Goal: Complete application form

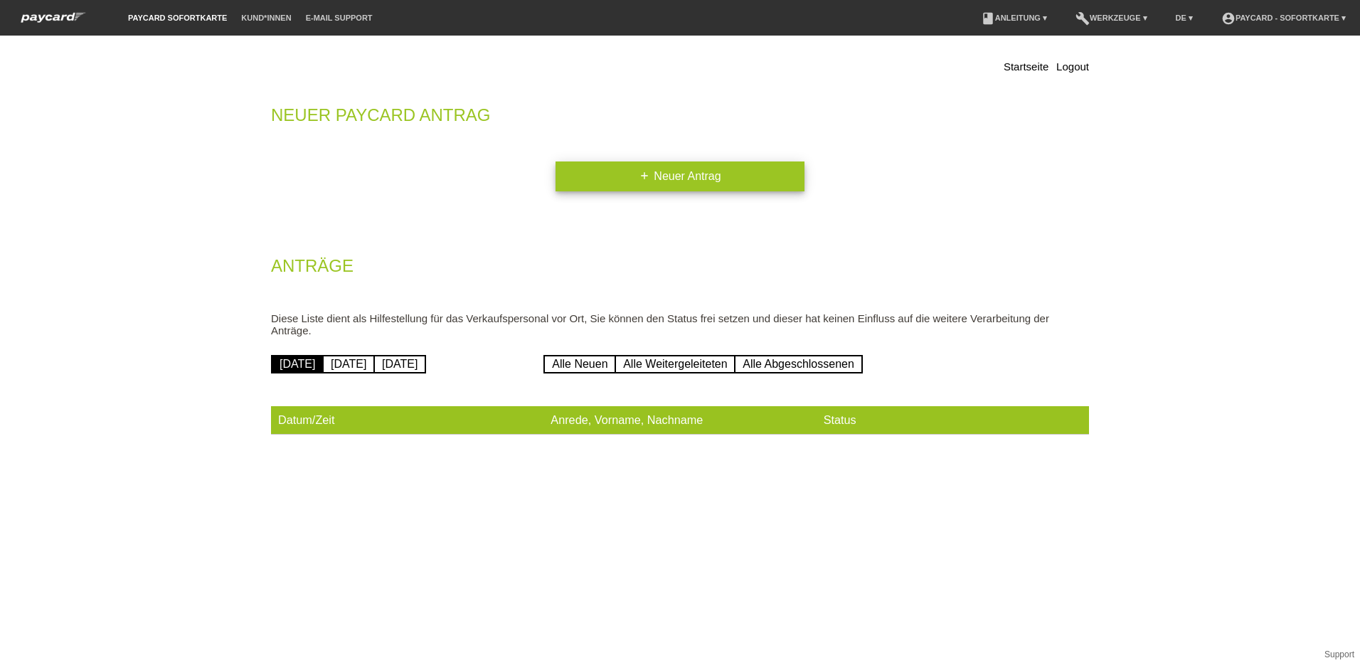
click at [699, 187] on link "add Neuer Antrag" at bounding box center [680, 176] width 249 height 30
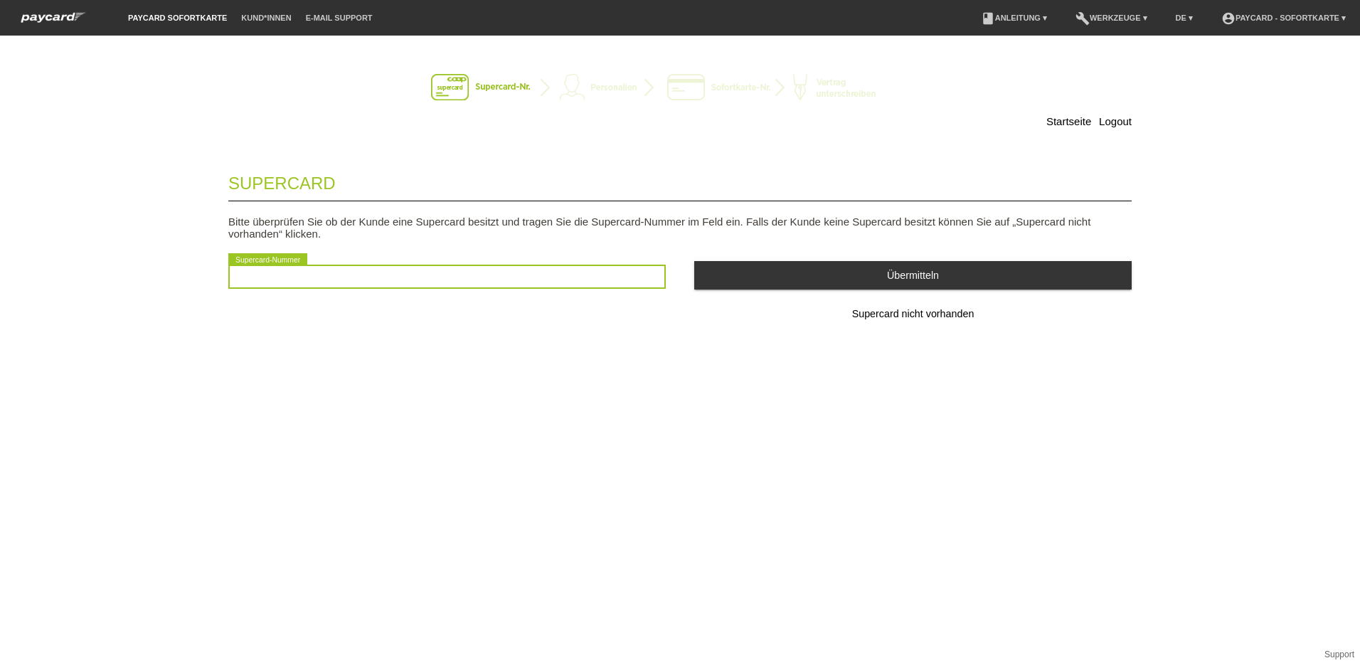
click at [335, 278] on input "text" at bounding box center [446, 277] width 437 height 24
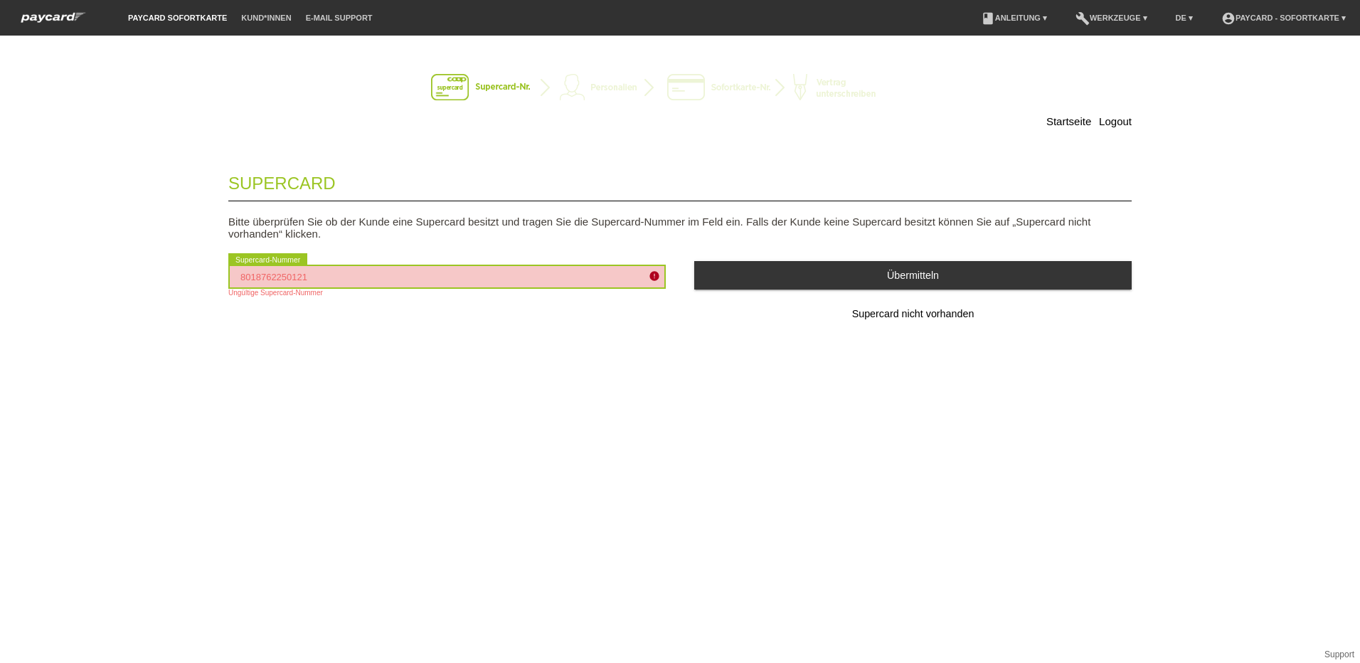
click at [307, 287] on input "8018762250121" at bounding box center [446, 277] width 437 height 24
click at [306, 285] on input "801876225012" at bounding box center [446, 277] width 437 height 24
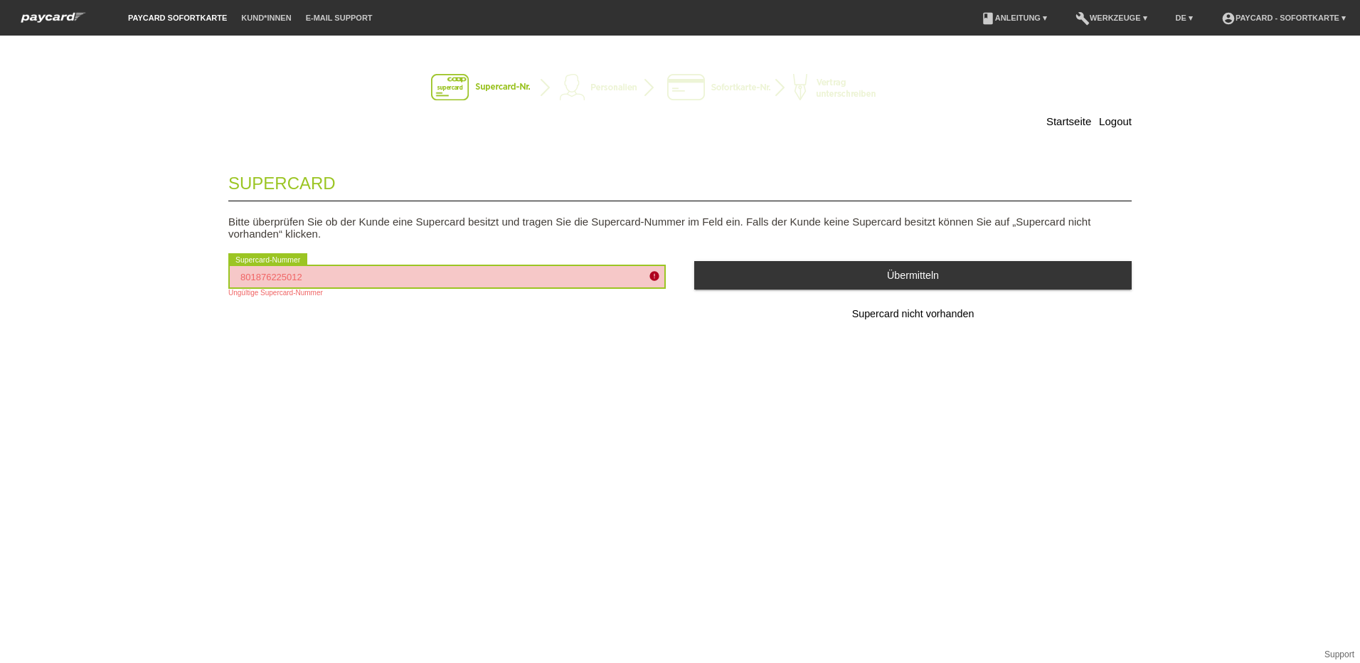
click at [304, 285] on input "801876225012" at bounding box center [446, 277] width 437 height 24
type input "2501214146129"
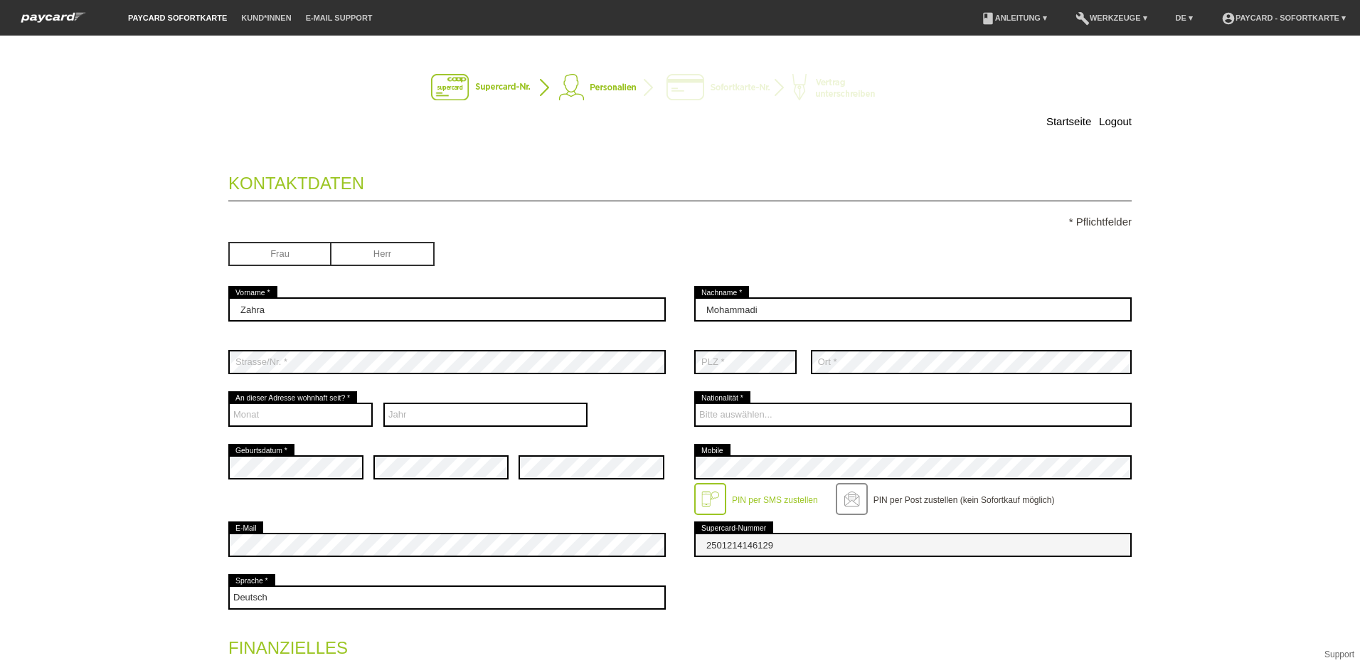
click at [375, 251] on input "radio" at bounding box center [382, 252] width 103 height 21
radio input "true"
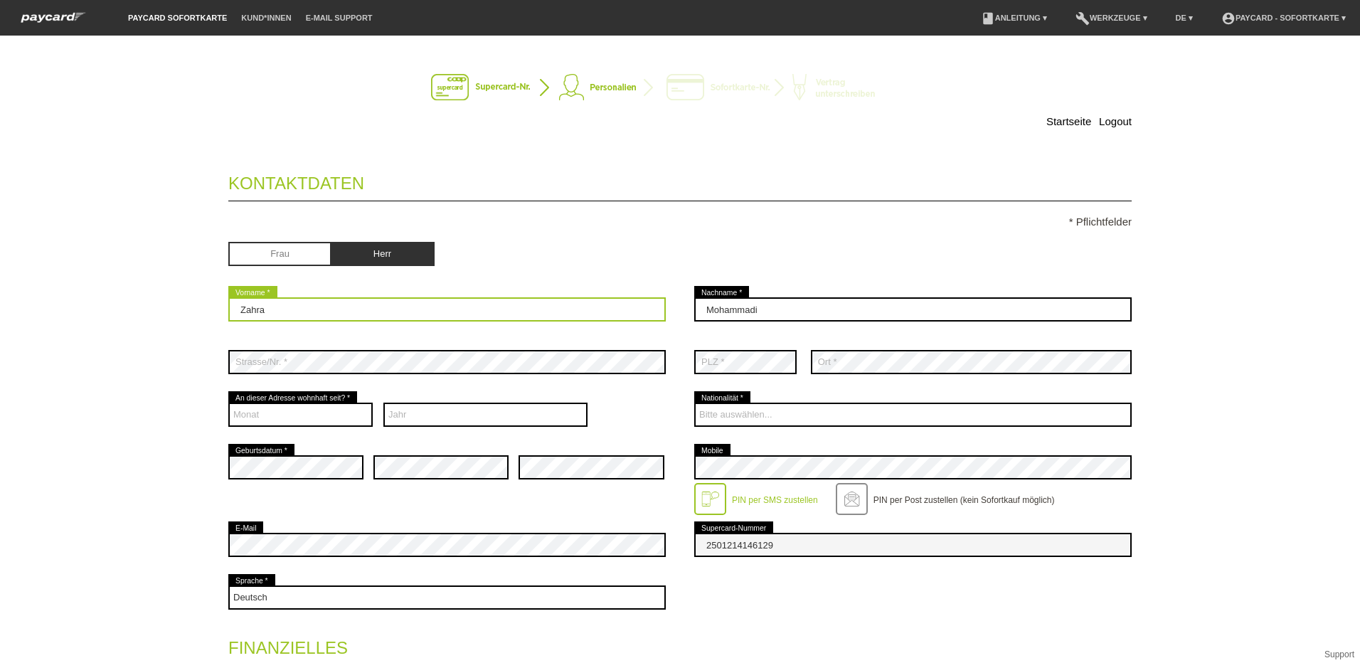
click at [359, 317] on input "Zahra" at bounding box center [446, 309] width 437 height 24
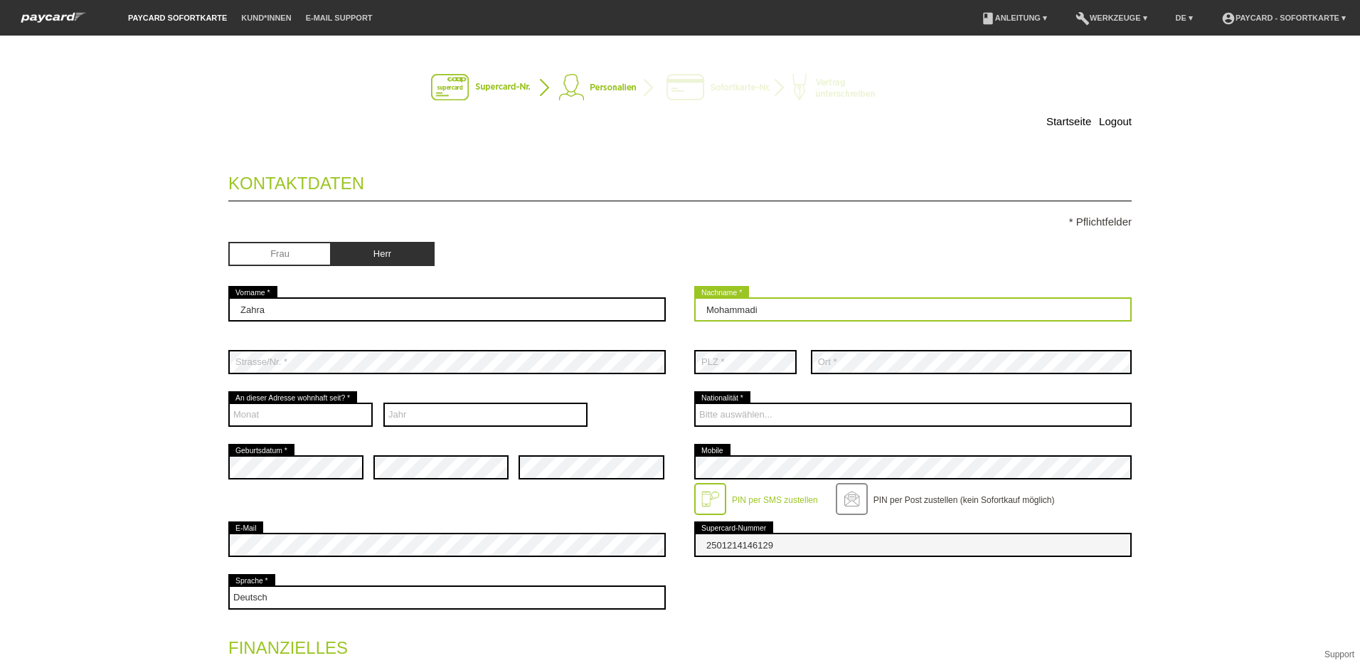
click at [792, 308] on input "Mohammadi" at bounding box center [912, 309] width 437 height 24
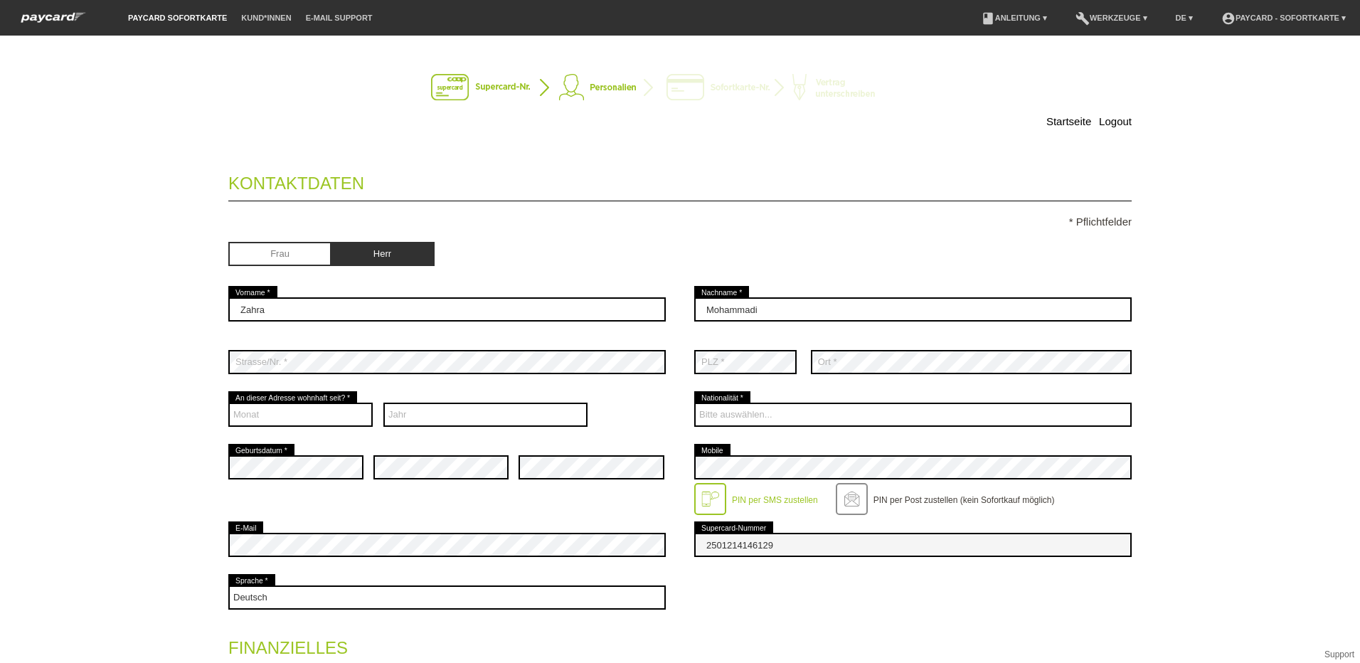
click at [452, 297] on div "Zahra error Vorname *" at bounding box center [446, 309] width 437 height 53
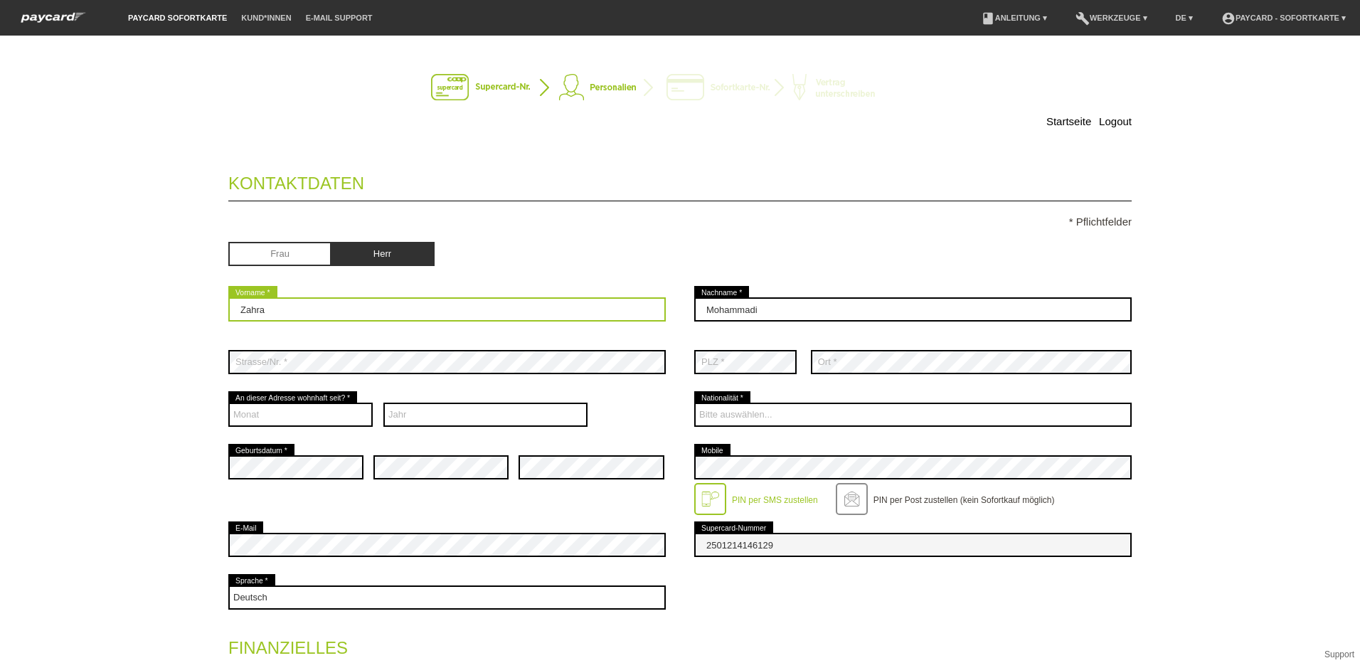
click at [450, 299] on input "Zahra" at bounding box center [446, 309] width 437 height 24
type input "Haidar"
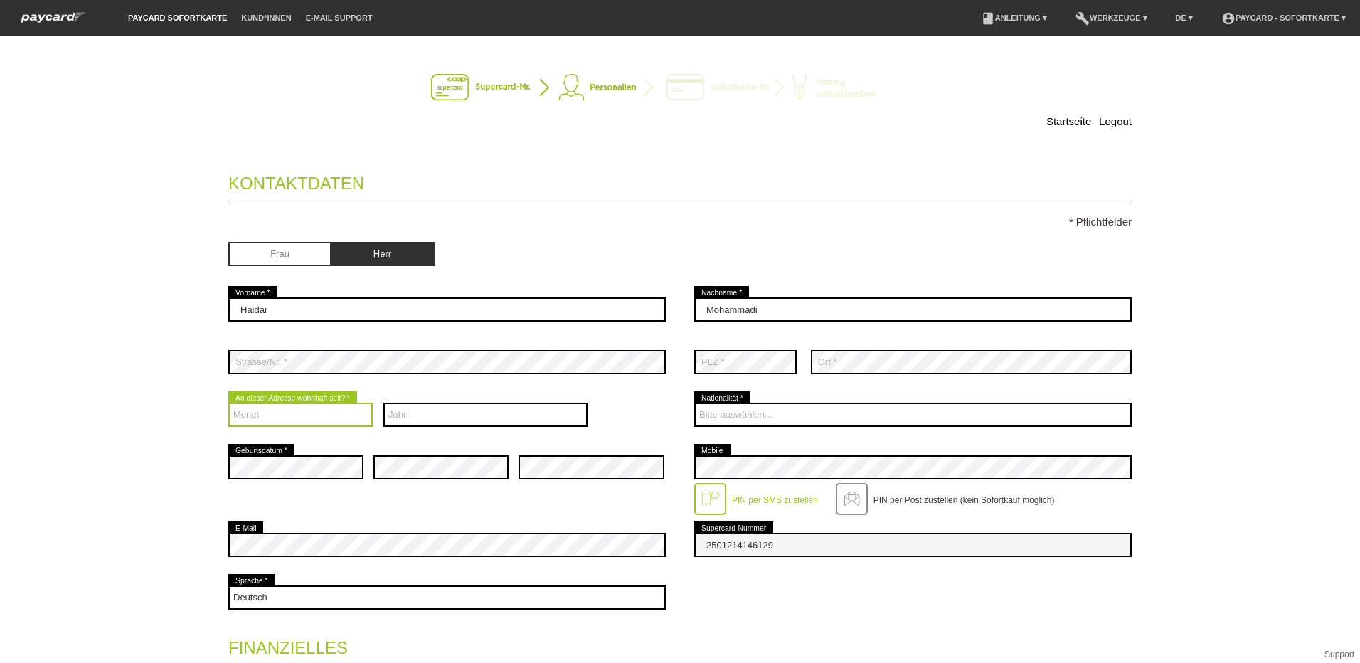
click at [290, 415] on select "Monat 01 02 03 04 05 06 07 08 09 10 11 12" at bounding box center [300, 415] width 144 height 24
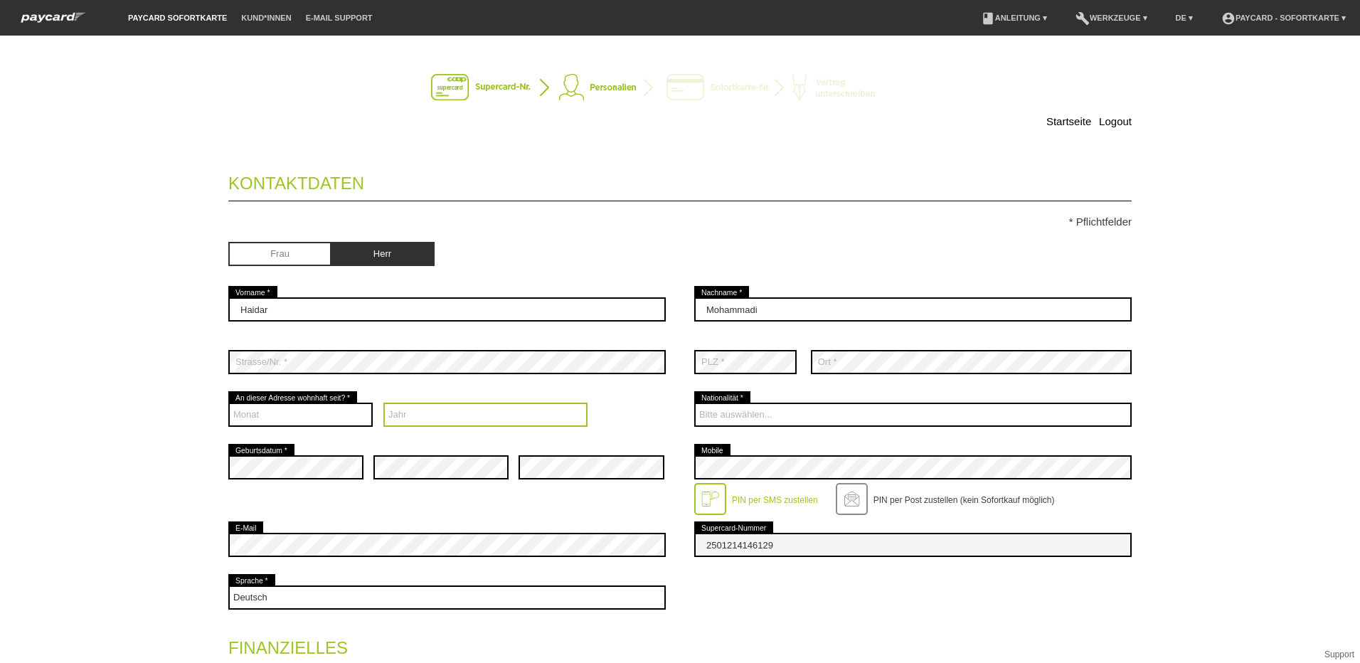
click at [391, 413] on select "Jahr 2025 2024 2023 2022 2021 2020 2019 2018 2017 2016" at bounding box center [485, 415] width 205 height 24
select select "2015"
click at [383, 403] on select "Jahr 2025 2024 2023 2022 2021 2020 2019 2018 2017 2016" at bounding box center [485, 415] width 205 height 24
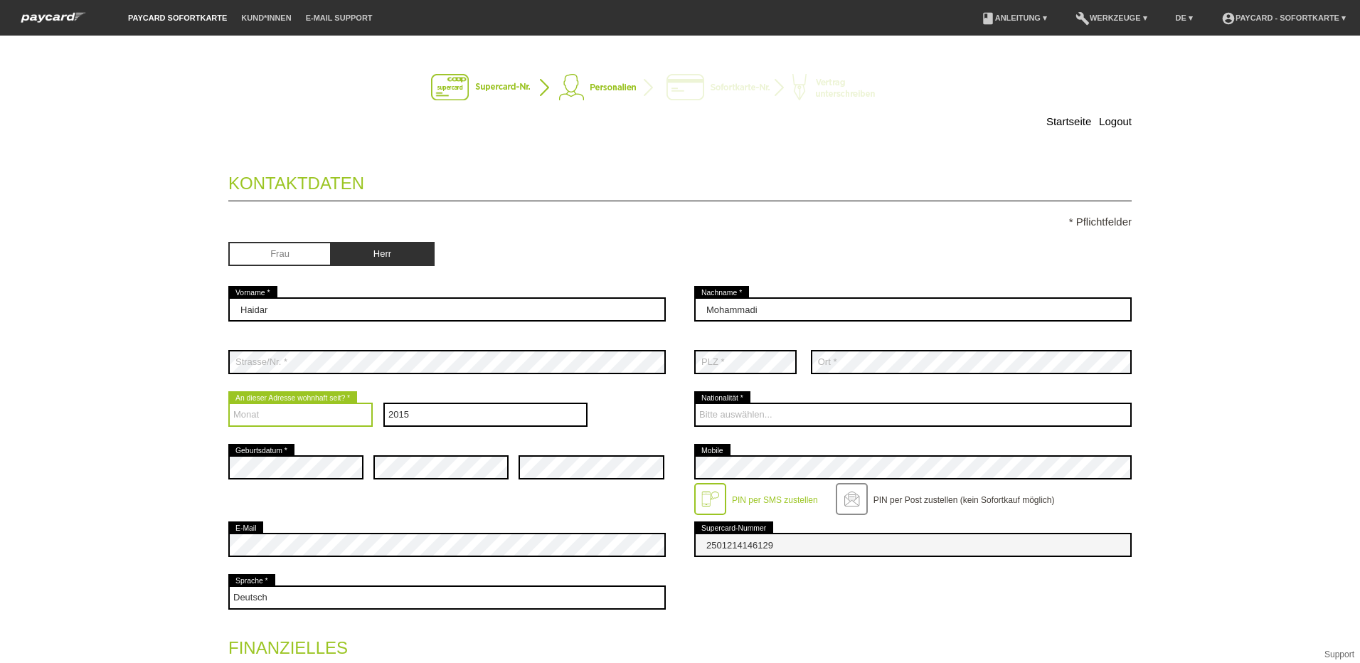
click at [296, 413] on select "Monat 01 02 03 04 05 06 07 08 09 10 11 12" at bounding box center [300, 415] width 144 height 24
select select "03"
click at [228, 403] on select "Monat 01 02 03 04 05 06 07 08 09 10 11 12" at bounding box center [300, 415] width 144 height 24
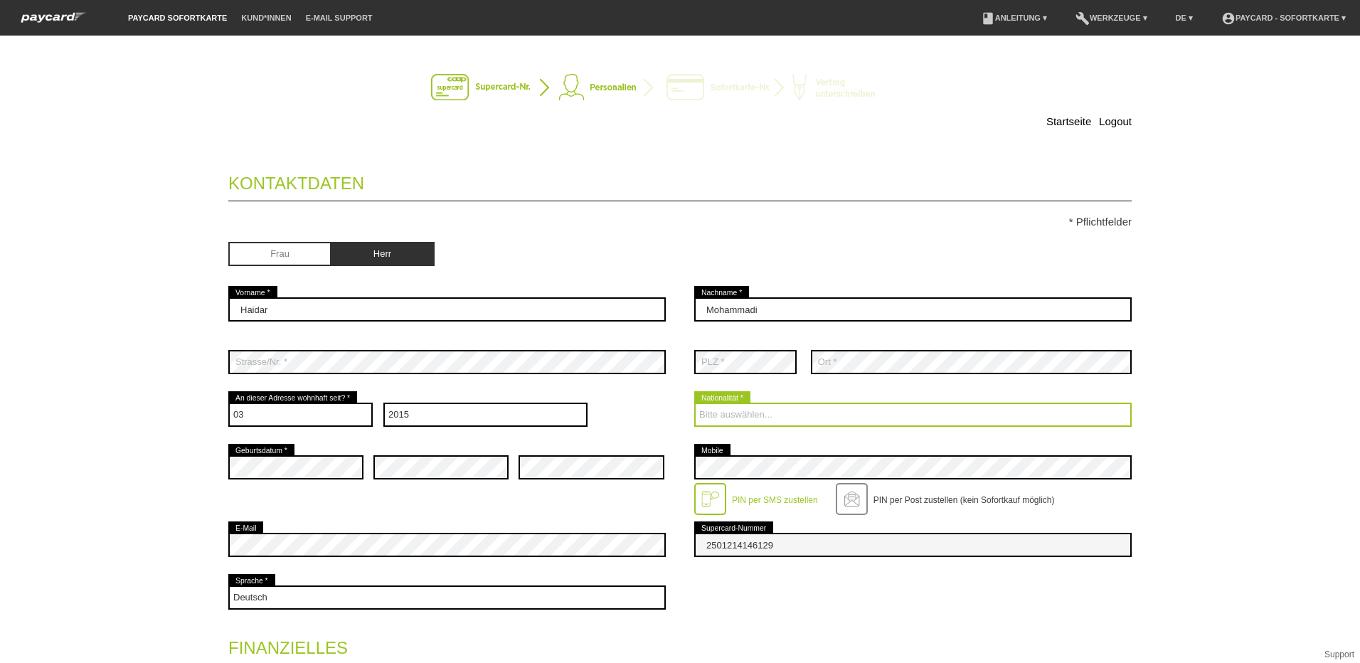
click at [726, 410] on select "Bitte auswählen... Schweiz Deutschland Liechtenstein Österreich ------------ Af…" at bounding box center [912, 415] width 437 height 24
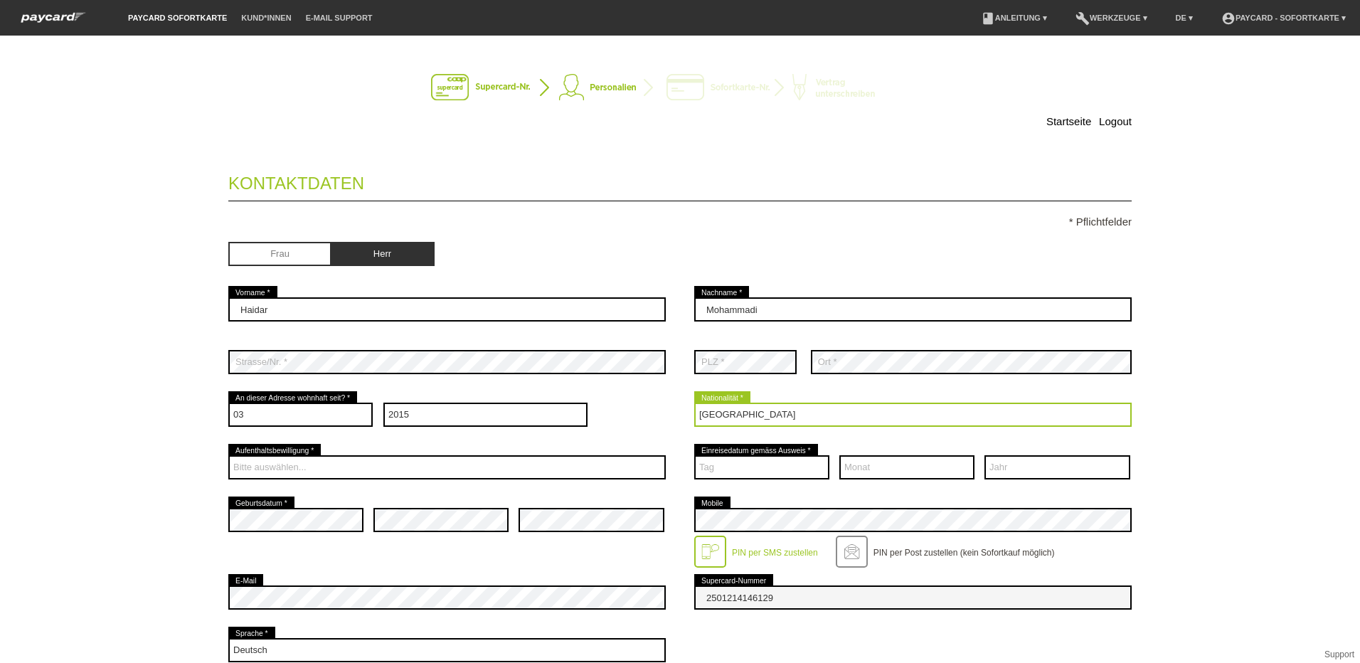
click at [769, 413] on select "Bitte auswählen... Schweiz Deutschland Liechtenstein Österreich ------------ Af…" at bounding box center [912, 415] width 437 height 24
select select "CH"
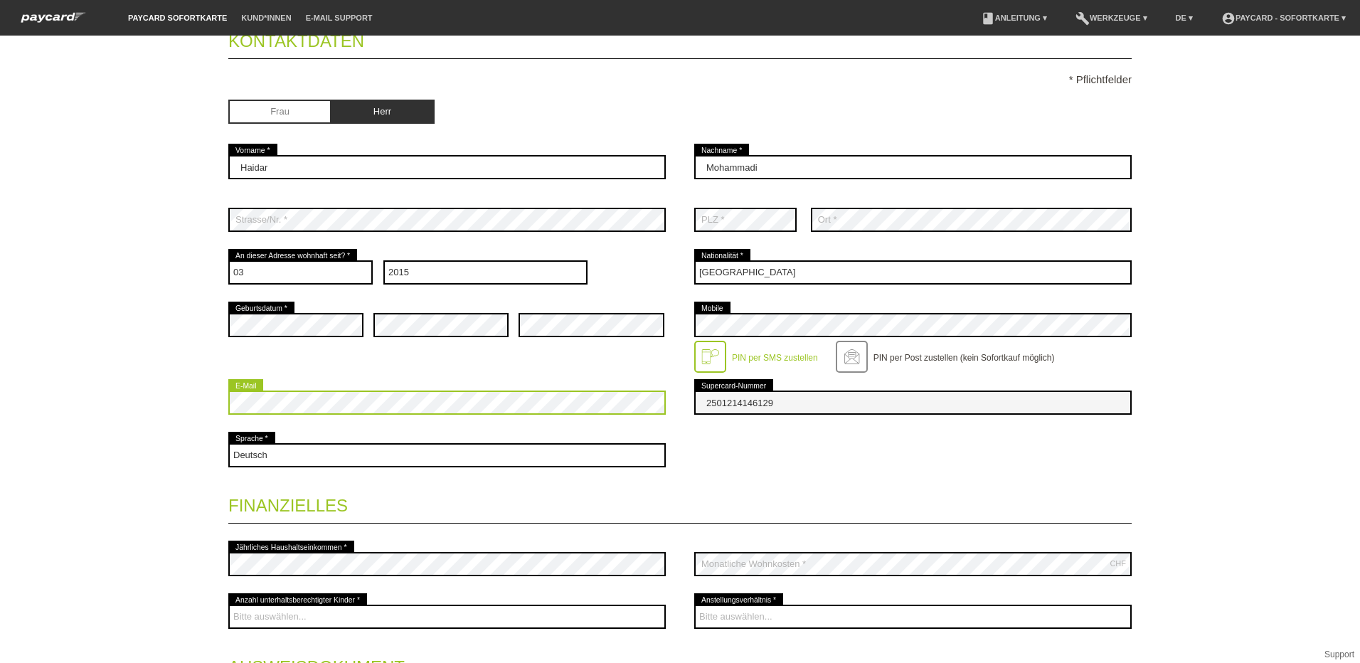
scroll to position [213, 0]
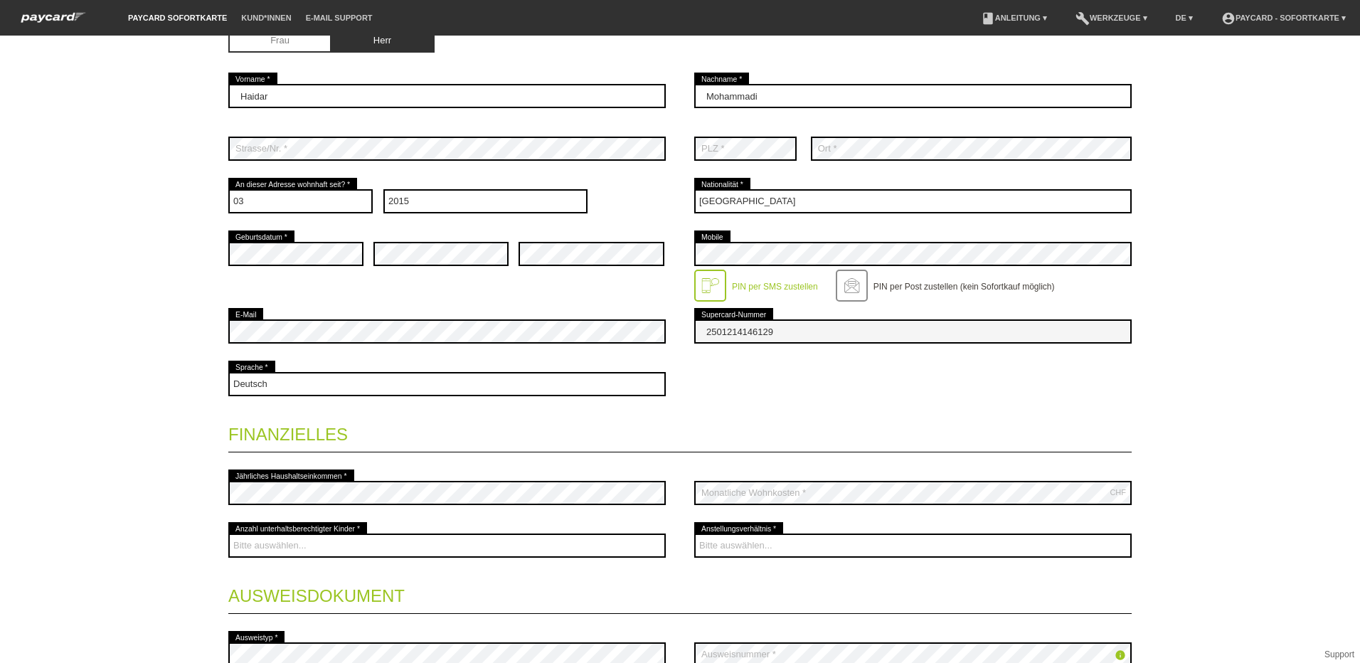
click at [9, 484] on div "Startseite Logout Kontaktdaten * Pflichtfelder Frau Herr 01" at bounding box center [680, 349] width 1360 height 627
click at [68, 434] on div "Startseite Logout Kontaktdaten * Pflichtfelder Frau Herr 01" at bounding box center [680, 349] width 1360 height 627
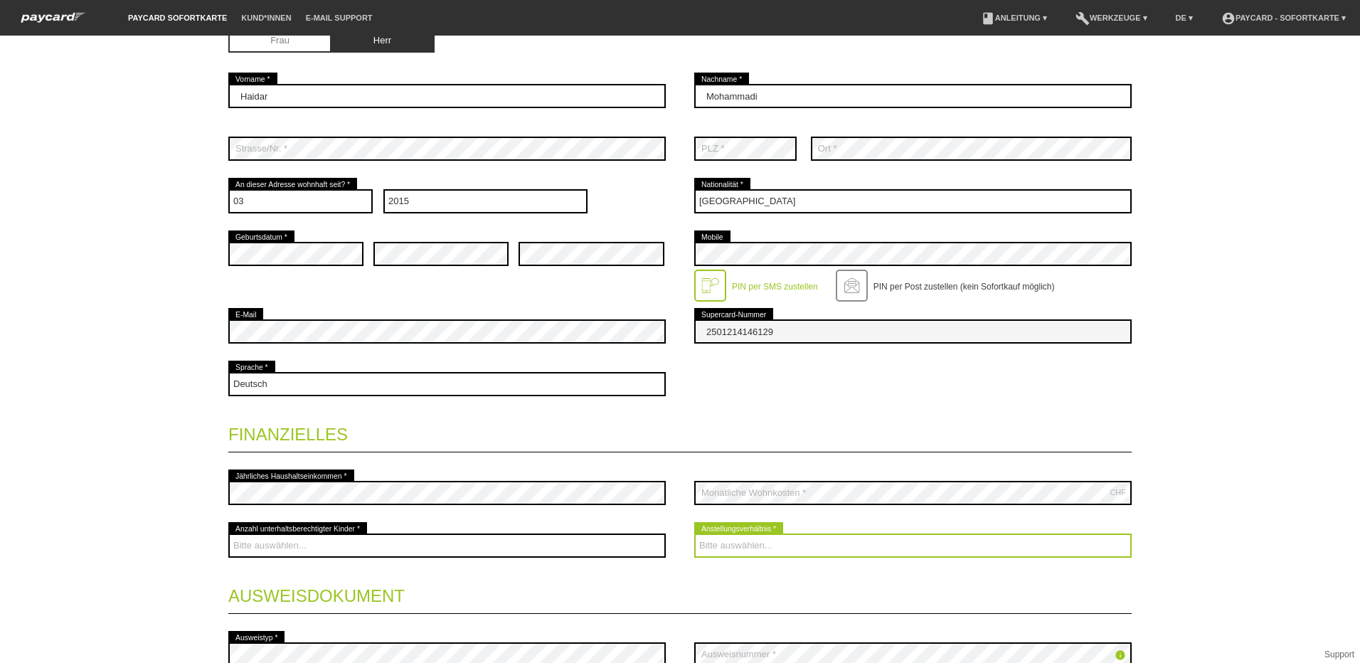
click at [755, 554] on select "Bitte auswählen... Unbefristet Befristet Lehrling/Student Pensioniert Nicht arb…" at bounding box center [912, 546] width 437 height 24
select select "UNLIMITED"
click at [694, 534] on select "Bitte auswählen... Unbefristet Befristet Lehrling/Student Pensioniert Nicht arb…" at bounding box center [912, 546] width 437 height 24
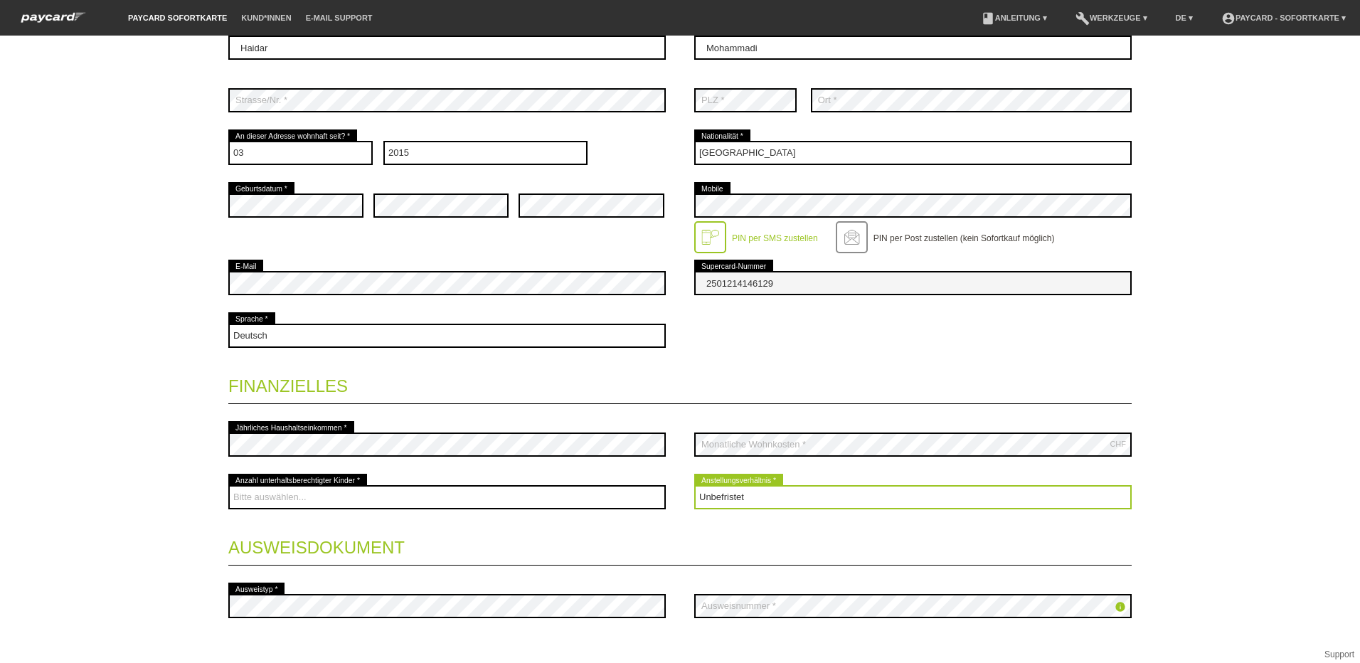
scroll to position [356, 0]
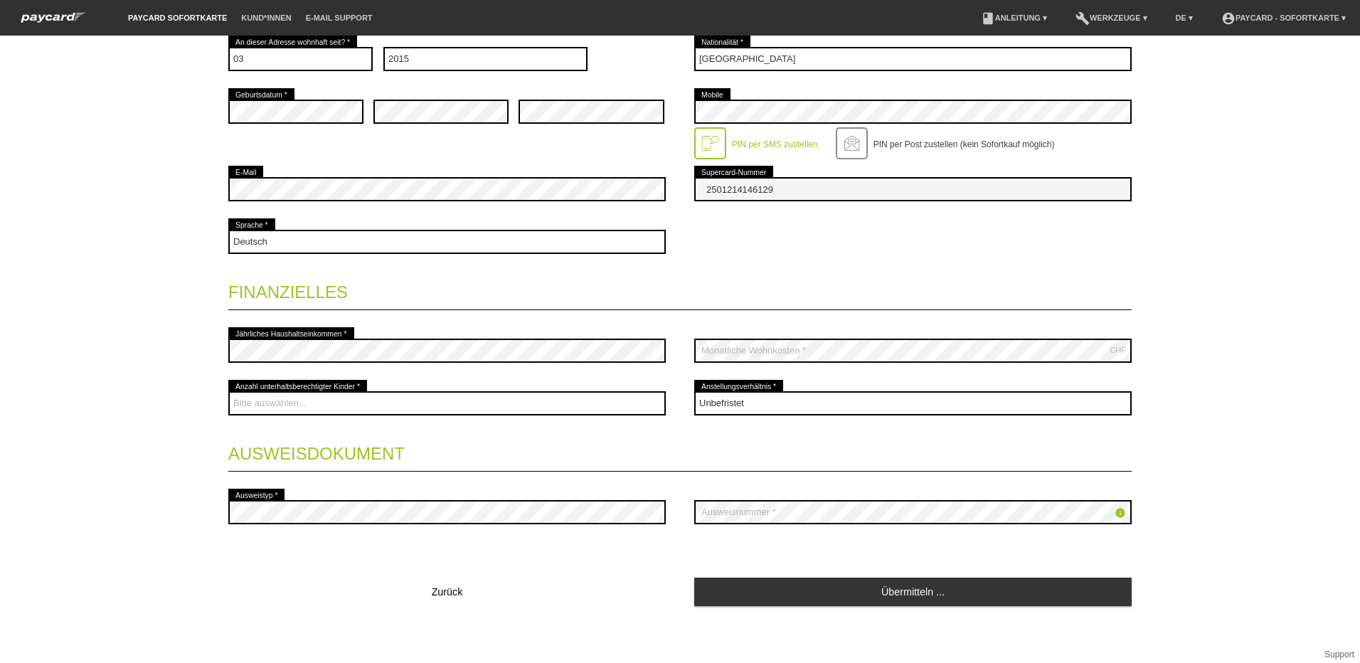
click at [118, 519] on div "Startseite Logout Kontaktdaten * Pflichtfelder Frau Herr 01" at bounding box center [680, 349] width 1360 height 627
click at [775, 497] on div "info error Ausweisnummer *" at bounding box center [912, 512] width 437 height 53
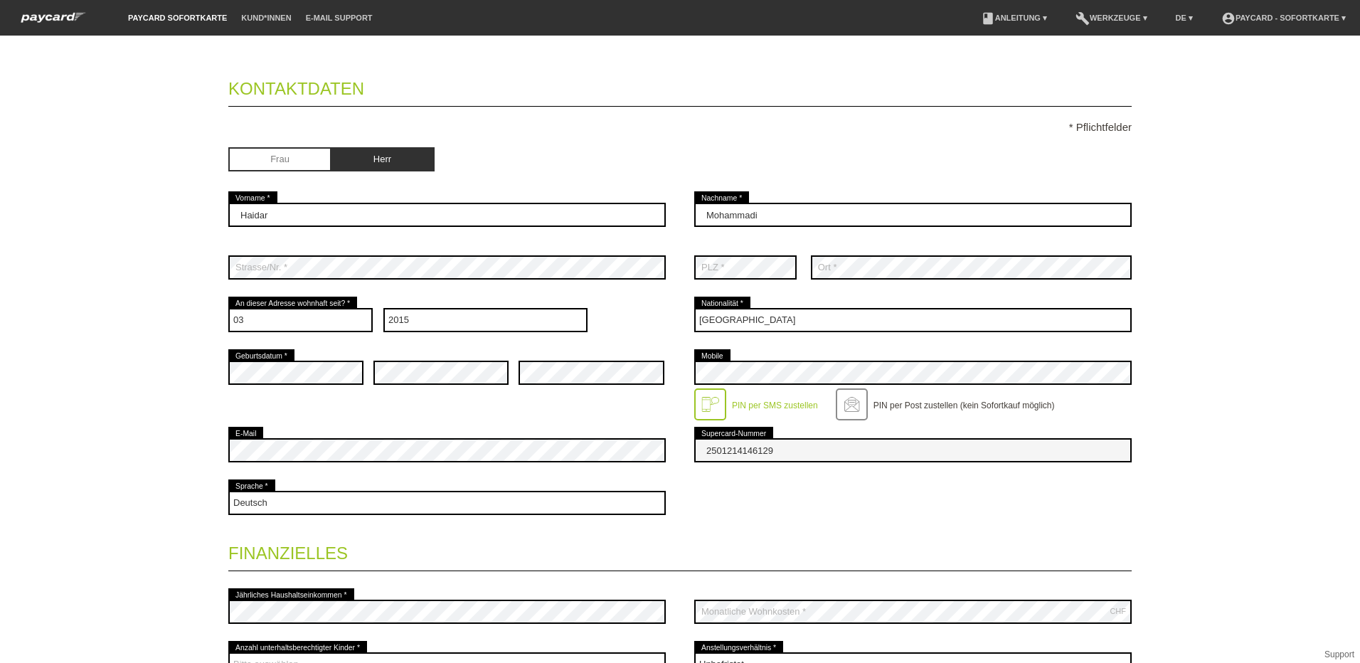
scroll to position [73, 0]
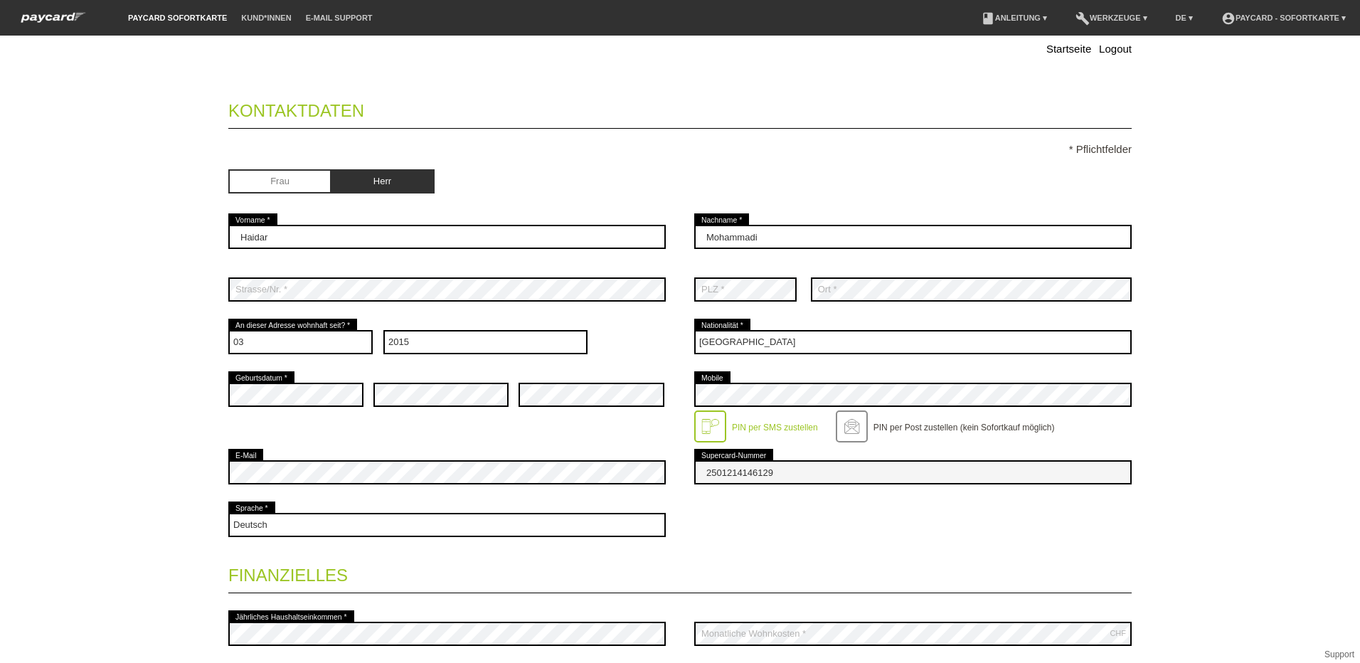
click at [376, 181] on input "radio" at bounding box center [382, 179] width 103 height 21
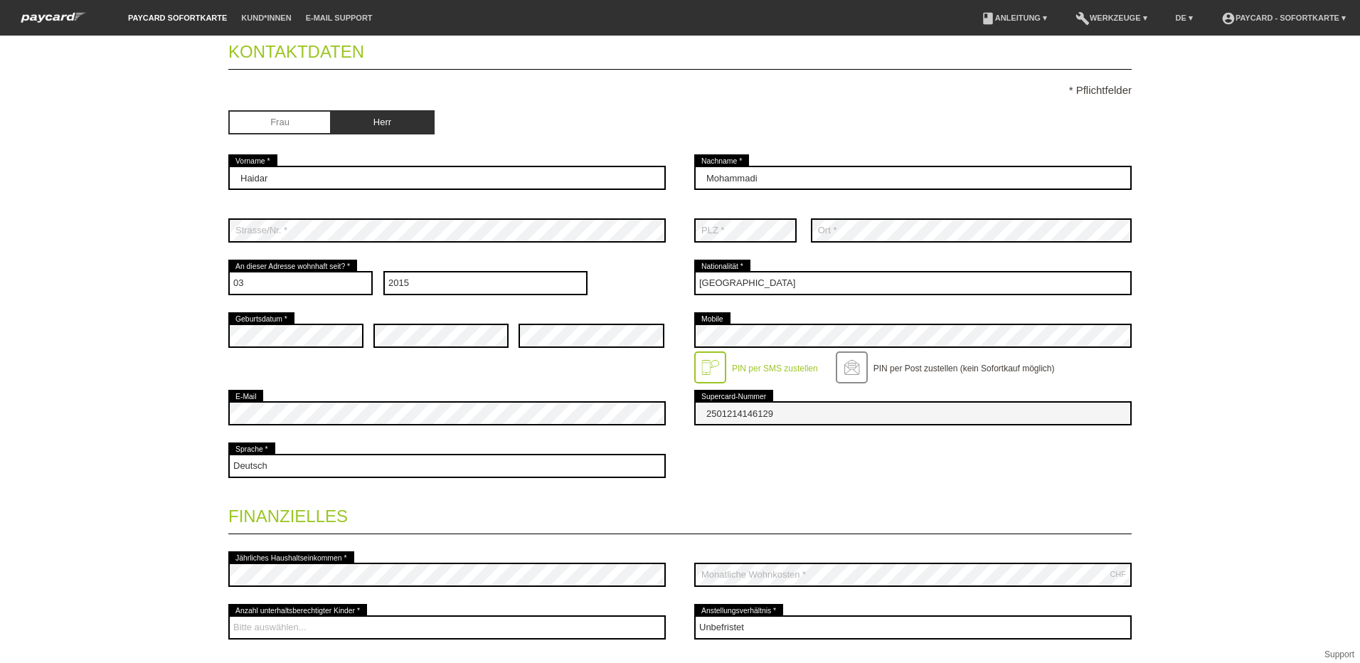
scroll to position [357, 0]
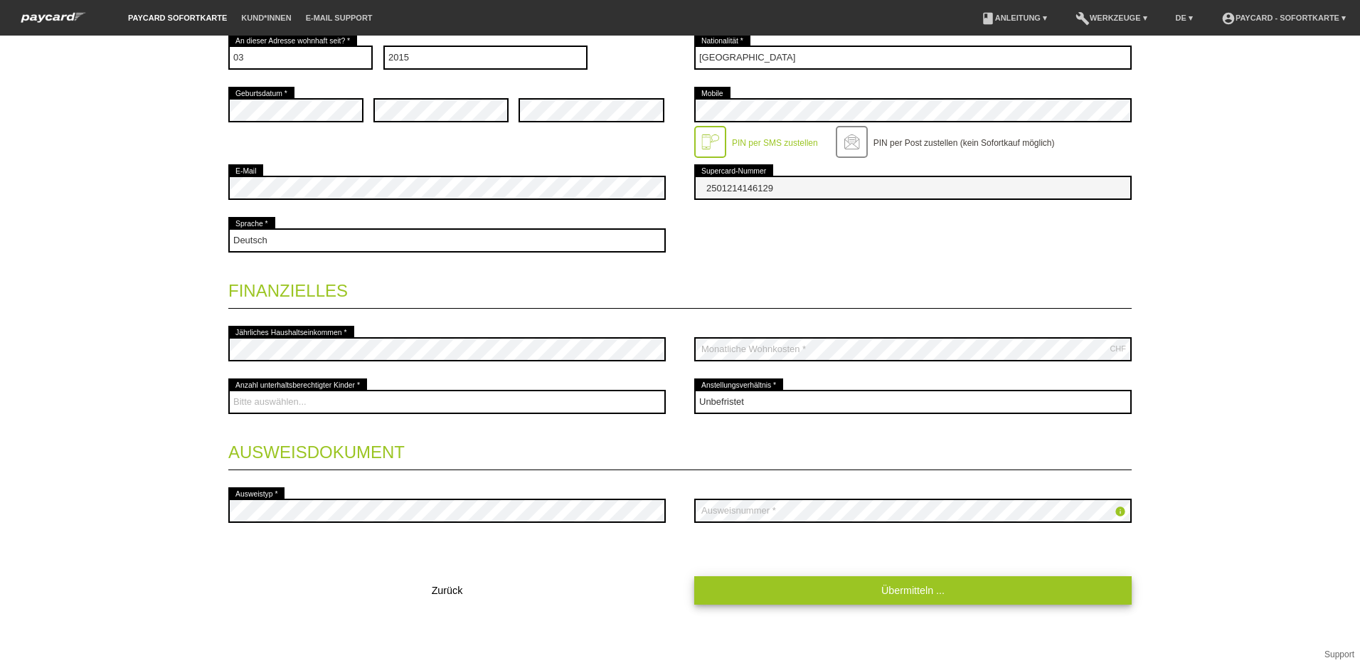
click at [780, 585] on link "Übermitteln ..." at bounding box center [912, 590] width 437 height 28
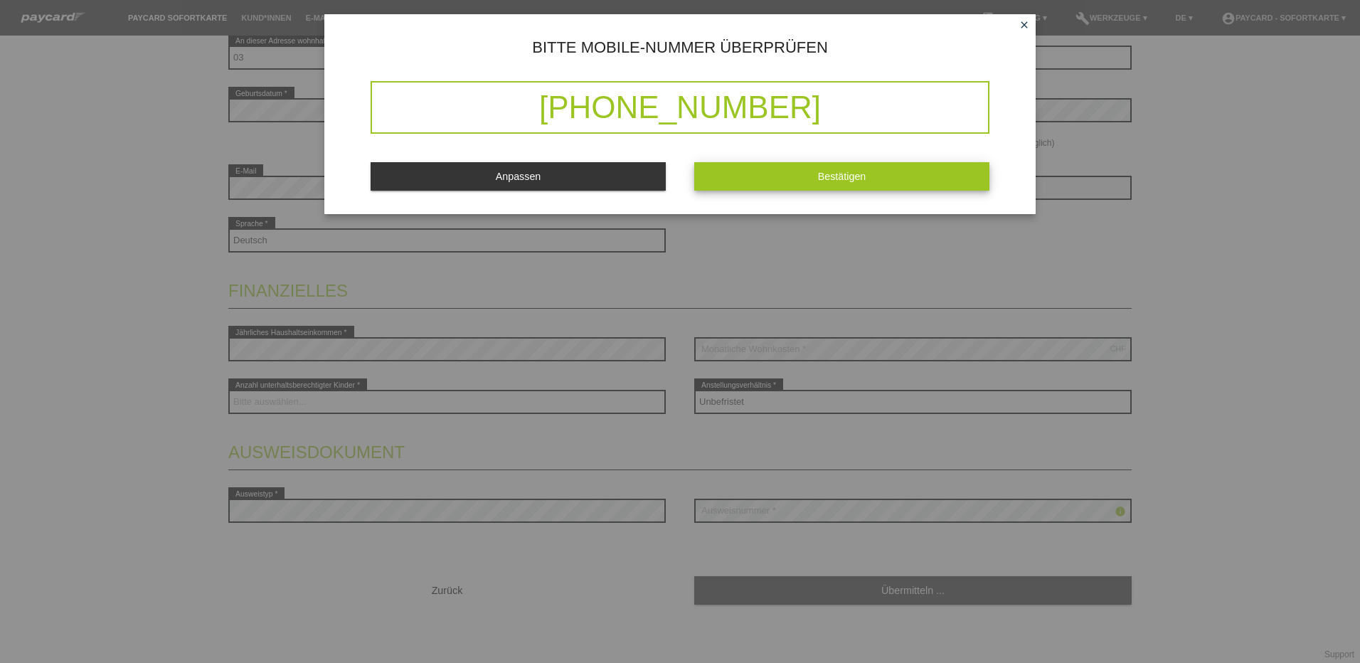
click at [790, 179] on button "Bestätigen" at bounding box center [841, 176] width 295 height 28
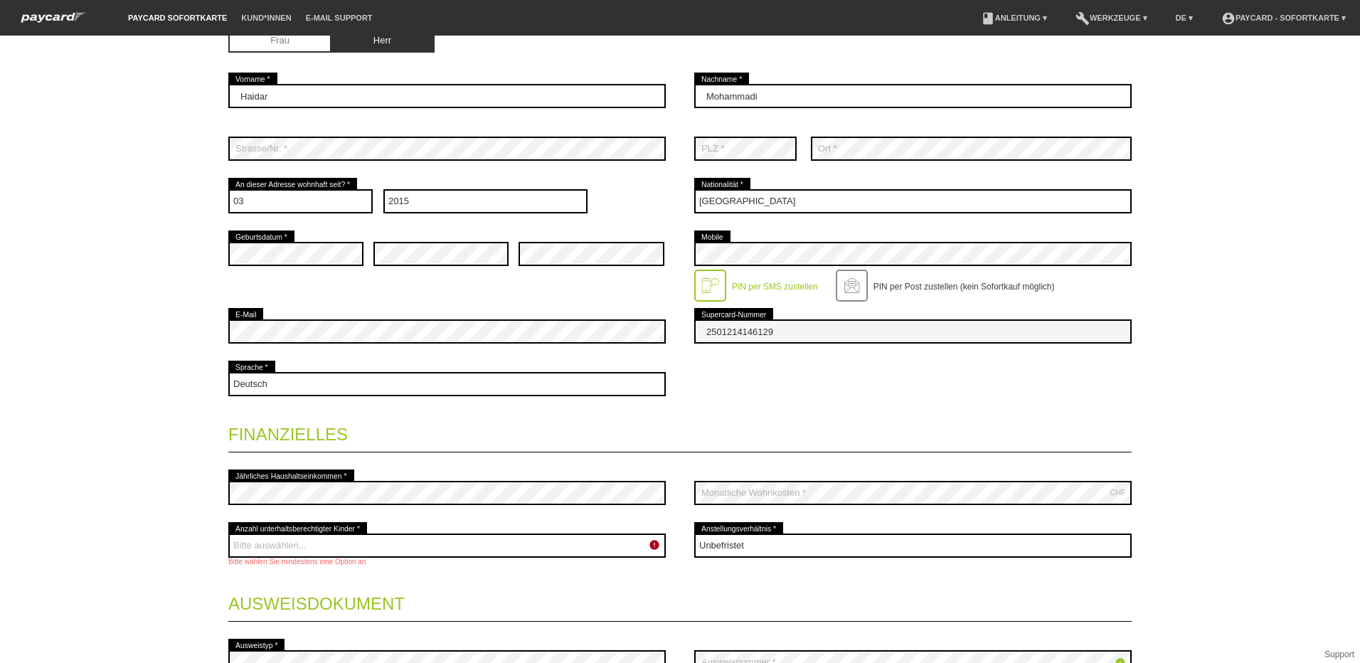
scroll to position [285, 0]
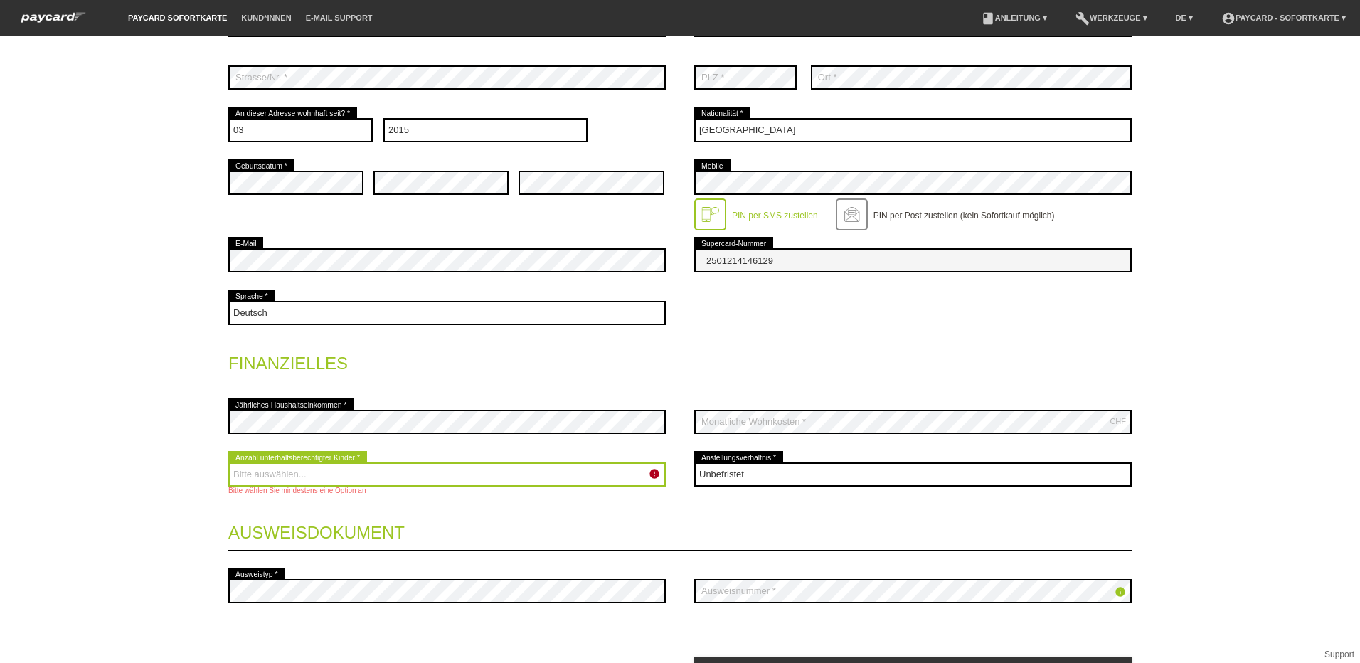
click at [439, 474] on select "Bitte auswählen... 0 1 2 3 4 5 6 7 8 9" at bounding box center [446, 474] width 437 height 24
click at [403, 475] on select "Bitte auswählen... 0 1 2 3 4 5 6 7 8 9" at bounding box center [446, 474] width 437 height 24
click at [228, 462] on select "Bitte auswählen... 0 1 2 3 4 5 6 7 8 9" at bounding box center [446, 474] width 437 height 24
click at [329, 469] on select "Bitte auswählen... 0 1 2 3 4 5 6 7 8 9" at bounding box center [446, 474] width 437 height 24
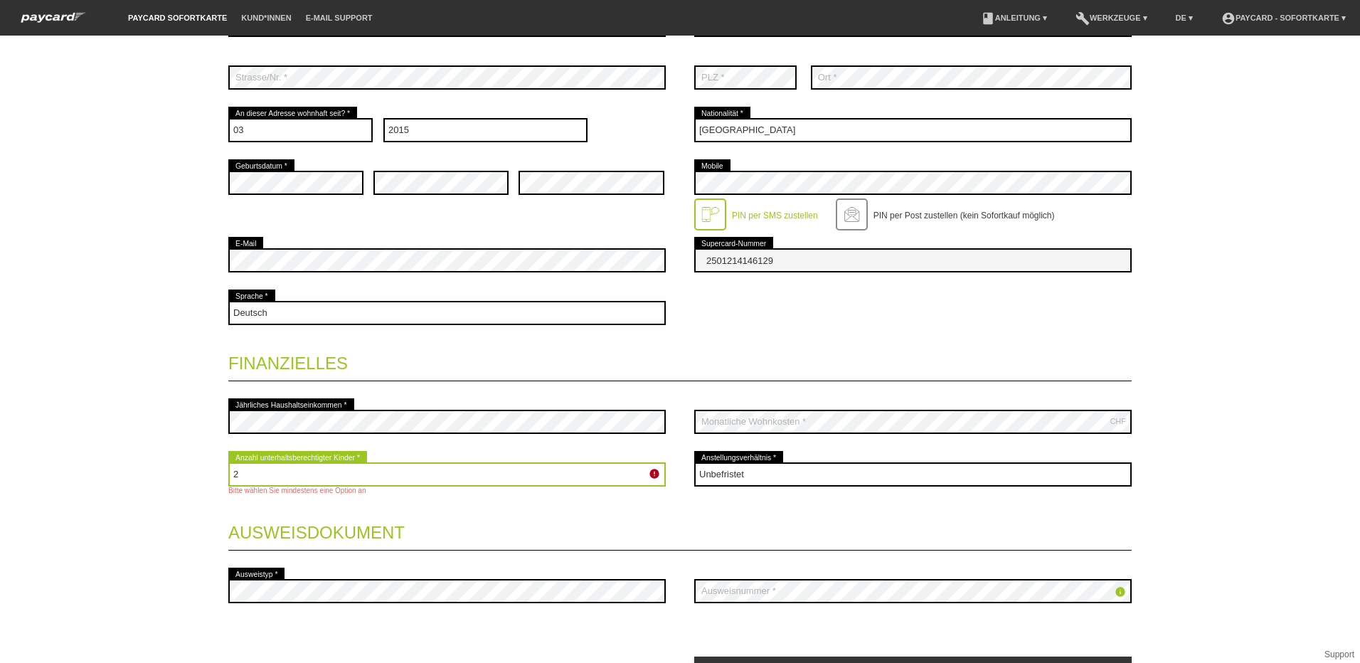
select select "0"
click at [228, 462] on select "Bitte auswählen... 0 1 2 3 4 5 6 7 8 9" at bounding box center [446, 474] width 437 height 24
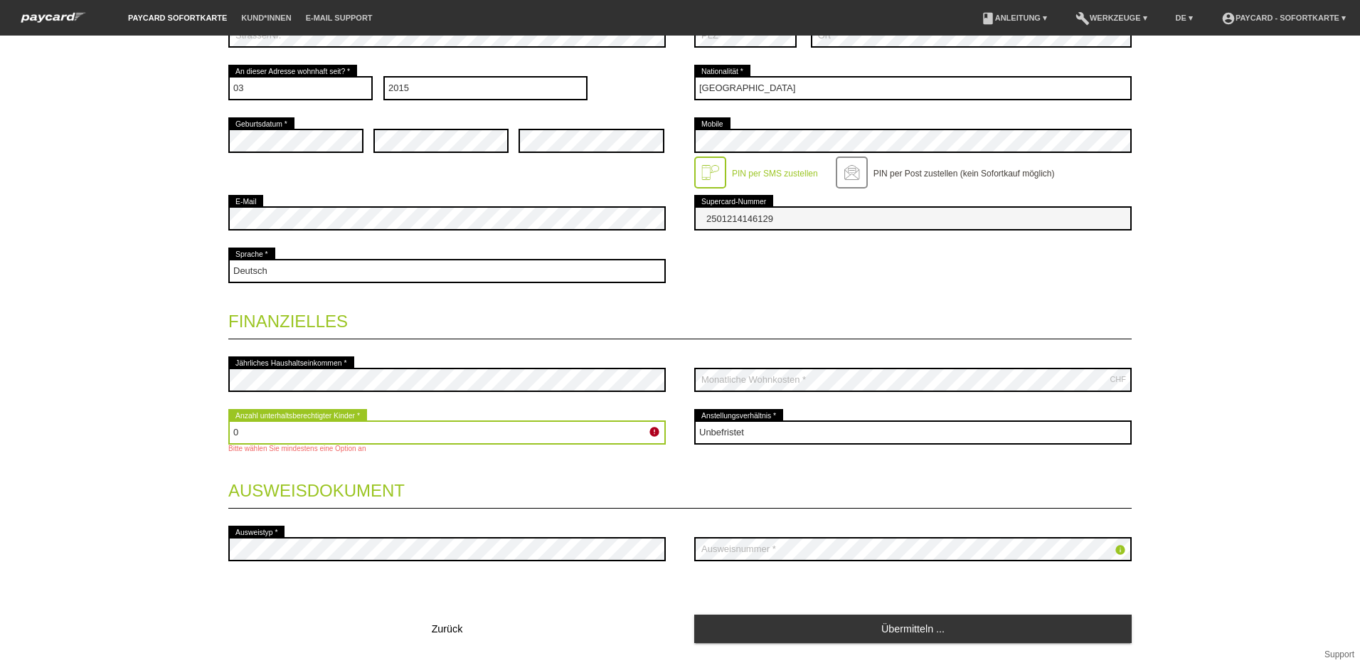
scroll to position [365, 0]
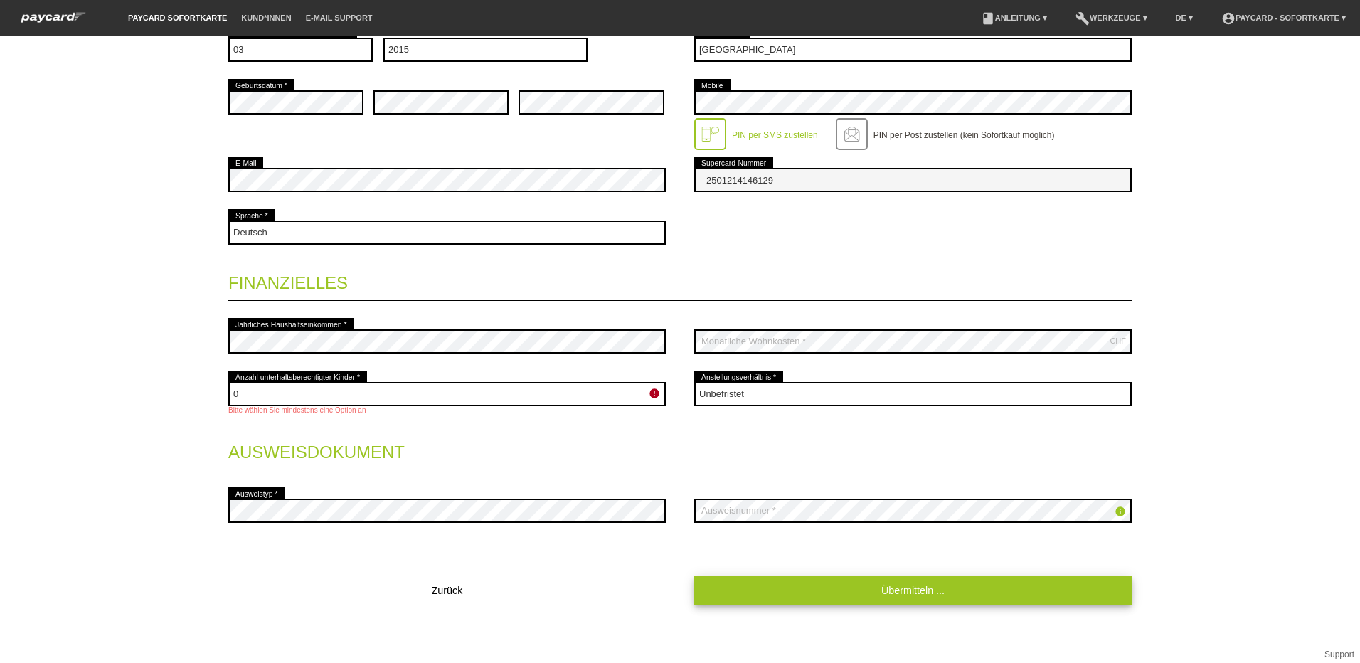
click at [854, 583] on link "Übermitteln ..." at bounding box center [912, 590] width 437 height 28
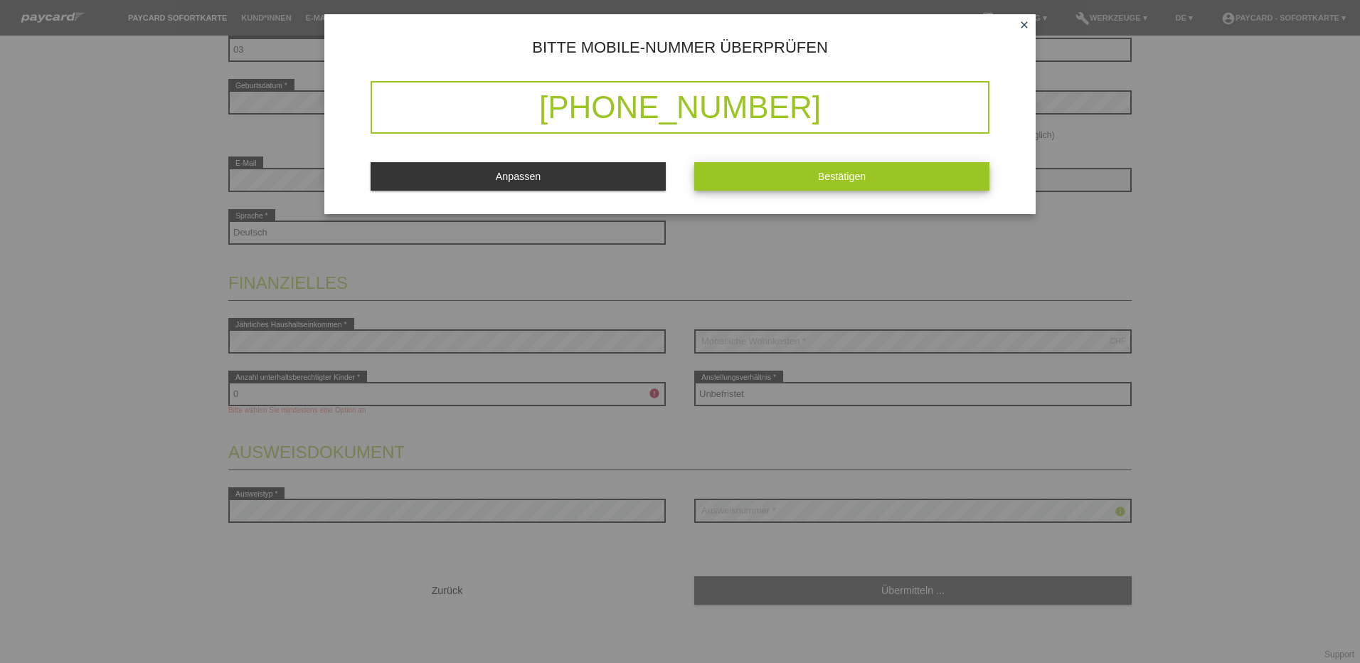
click at [791, 174] on button "Bestätigen" at bounding box center [841, 176] width 295 height 28
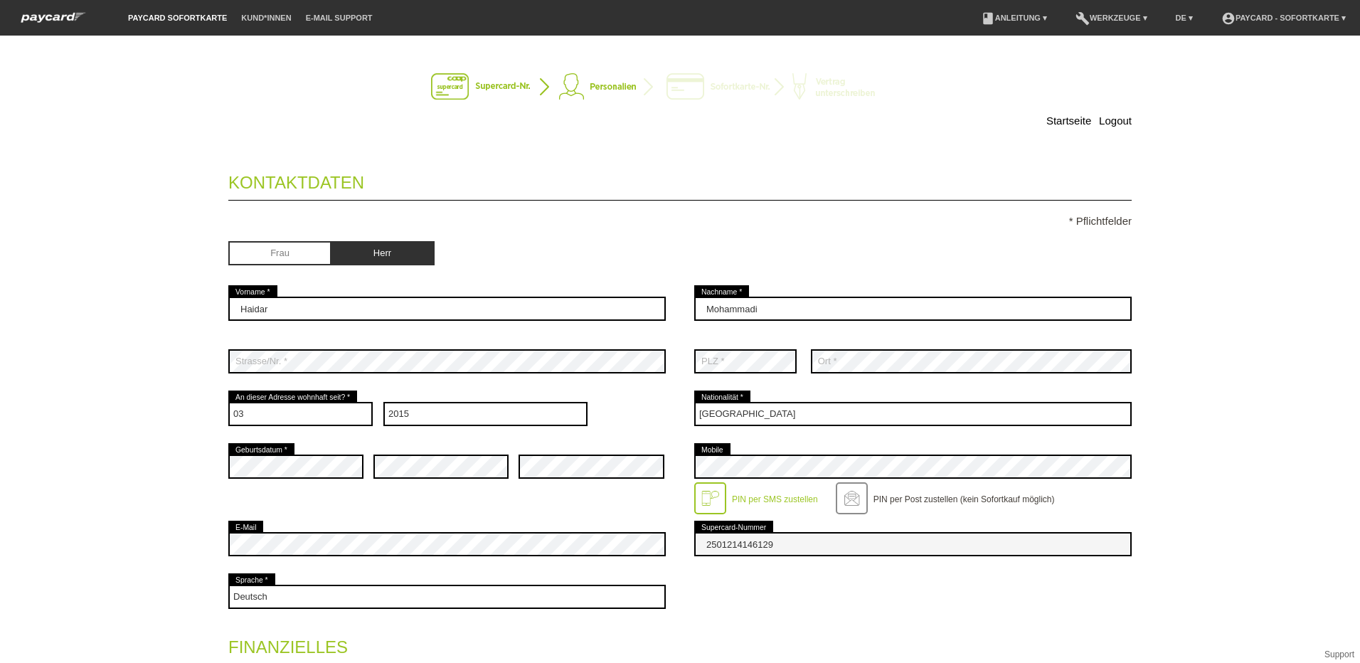
scroll to position [0, 0]
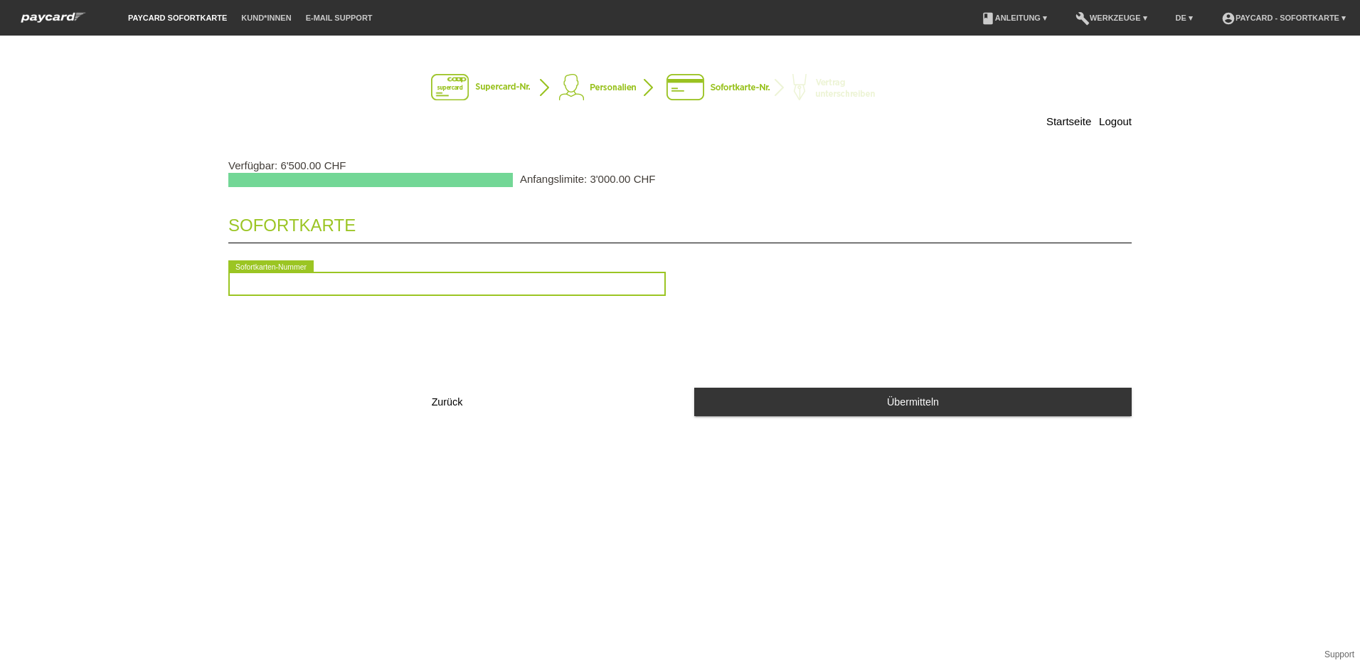
click at [407, 284] on input "text" at bounding box center [446, 284] width 437 height 24
type input "2090684744602"
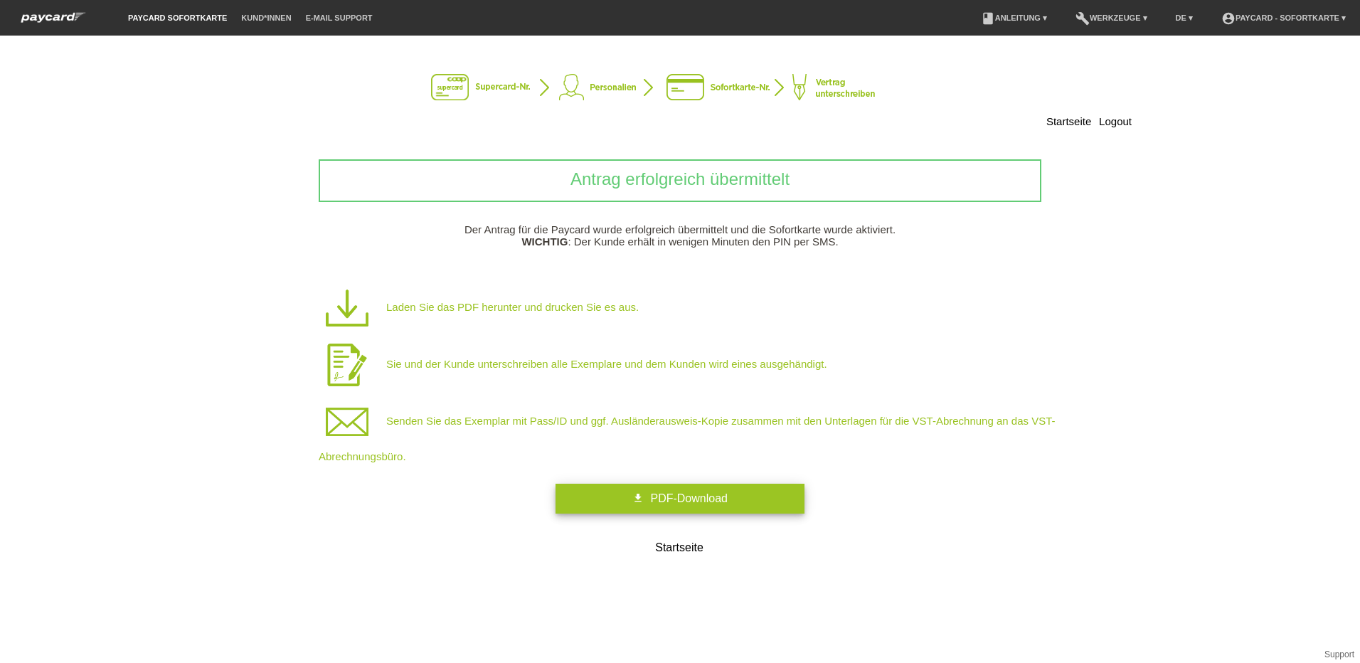
click at [680, 492] on span "PDF-Download" at bounding box center [688, 498] width 77 height 12
